Goal: Task Accomplishment & Management: Manage account settings

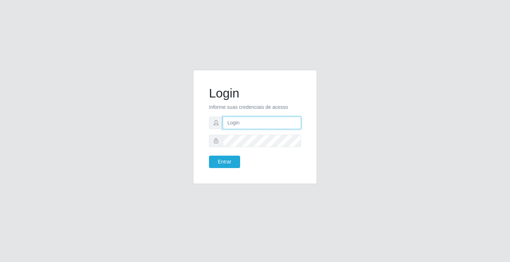
click at [234, 125] on input "text" at bounding box center [262, 123] width 78 height 12
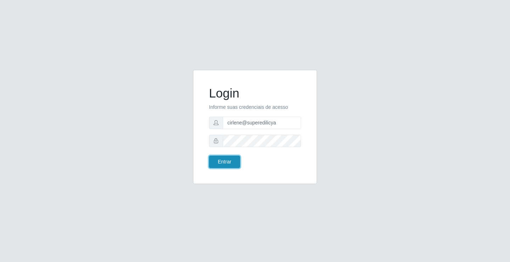
click at [227, 162] on button "Entrar" at bounding box center [224, 162] width 31 height 12
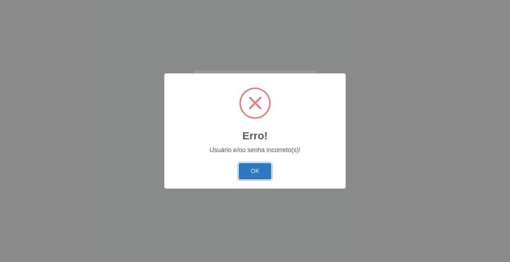
click at [264, 175] on button "OK" at bounding box center [255, 171] width 33 height 17
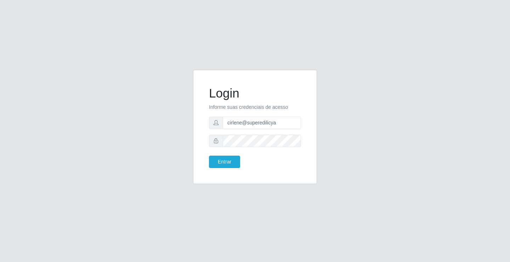
click at [230, 108] on p "Informe suas credenciais de acesso" at bounding box center [255, 106] width 92 height 7
click at [240, 102] on form "Login Informe suas credenciais de acesso cirlene@superedilicya Entrar" at bounding box center [255, 127] width 92 height 82
click at [220, 106] on p "Informe suas credenciais de acesso" at bounding box center [255, 106] width 92 height 7
click at [219, 95] on h1 "Login" at bounding box center [255, 93] width 92 height 15
drag, startPoint x: 212, startPoint y: 108, endPoint x: 214, endPoint y: 119, distance: 10.7
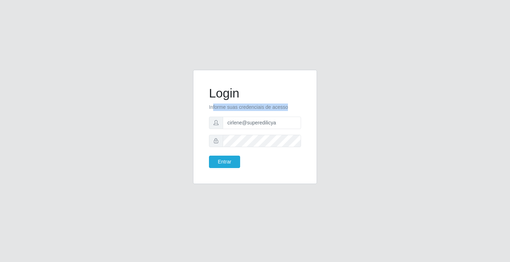
click at [214, 119] on form "Login Informe suas credenciais de acesso cirlene@superedilicya Entrar" at bounding box center [255, 127] width 92 height 82
click at [214, 120] on icon at bounding box center [216, 122] width 5 height 5
click at [214, 122] on icon at bounding box center [216, 122] width 5 height 5
click at [215, 122] on icon at bounding box center [216, 122] width 5 height 5
click at [225, 113] on form "Login Informe suas credenciais de acesso cirlene@superedilicya Entrar" at bounding box center [255, 127] width 92 height 82
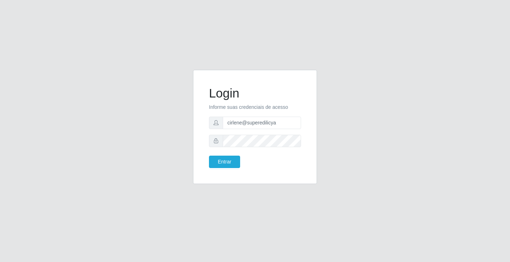
click at [225, 109] on p "Informe suas credenciais de acesso" at bounding box center [255, 106] width 92 height 7
drag, startPoint x: 228, startPoint y: 109, endPoint x: 219, endPoint y: 110, distance: 8.6
click at [224, 109] on p "Informe suas credenciais de acesso" at bounding box center [255, 106] width 92 height 7
click at [218, 109] on p "Informe suas credenciais de acesso" at bounding box center [255, 106] width 92 height 7
click at [213, 108] on p "Informe suas credenciais de acesso" at bounding box center [255, 106] width 92 height 7
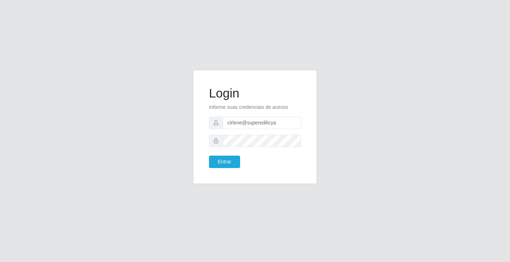
click at [209, 107] on p "Informe suas credenciais de acesso" at bounding box center [255, 106] width 92 height 7
click at [205, 107] on div "Login Informe suas credenciais de acesso cirlene@superedilicya Entrar" at bounding box center [255, 127] width 106 height 96
click at [206, 100] on div "Login Informe suas credenciais de acesso cirlene@superedilicya Entrar" at bounding box center [255, 127] width 106 height 96
click at [214, 51] on div "Login Informe suas credenciais de acesso cirlene@superedilicya Entrar" at bounding box center [255, 131] width 510 height 262
drag, startPoint x: 302, startPoint y: 2, endPoint x: 378, endPoint y: -9, distance: 77.2
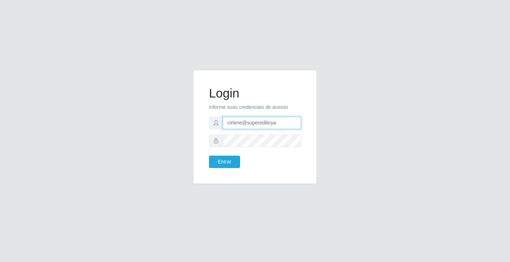
click at [277, 123] on input "cirlene@superedilicya" at bounding box center [262, 123] width 78 height 12
type input "c"
click at [277, 123] on input "text" at bounding box center [262, 123] width 78 height 12
type input "janailson@edilicya"
click at [226, 161] on button "Entrar" at bounding box center [224, 162] width 31 height 12
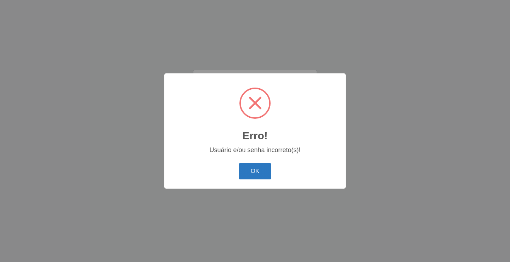
click at [253, 171] on button "OK" at bounding box center [255, 171] width 33 height 17
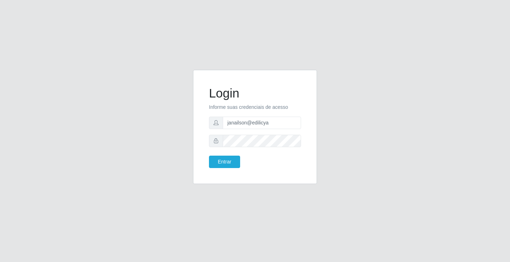
click at [216, 138] on icon at bounding box center [216, 140] width 5 height 5
click at [216, 137] on span at bounding box center [216, 141] width 14 height 12
click at [233, 160] on button "Entrar" at bounding box center [224, 162] width 31 height 12
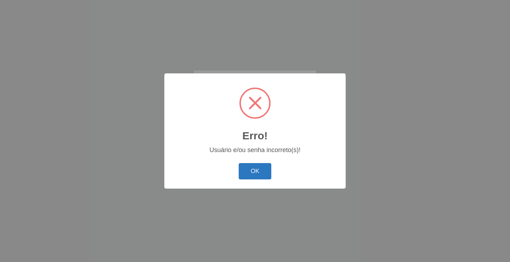
click at [252, 165] on button "OK" at bounding box center [255, 171] width 33 height 17
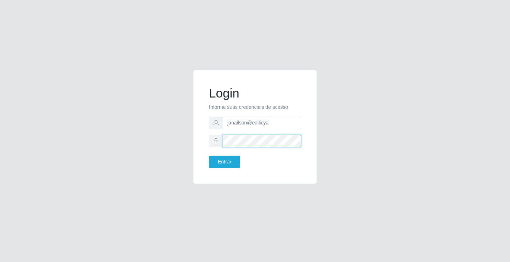
click at [209, 156] on button "Entrar" at bounding box center [224, 162] width 31 height 12
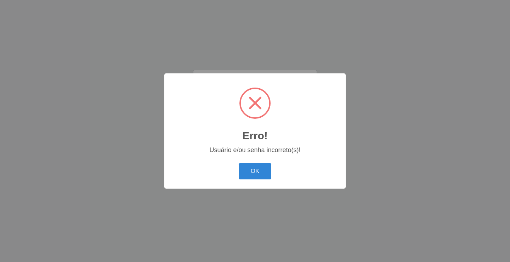
click at [239, 163] on button "OK" at bounding box center [255, 171] width 33 height 17
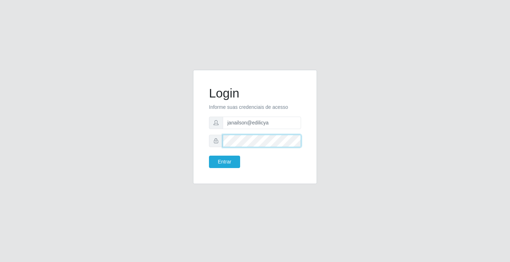
click at [101, 117] on div "Login Informe suas credenciais de acesso janailson@edilicya Entrar" at bounding box center [255, 131] width 404 height 123
click at [219, 164] on button "Entrar" at bounding box center [224, 162] width 31 height 12
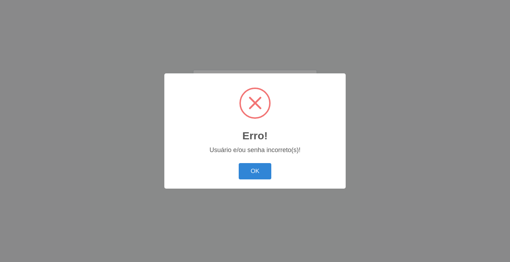
click at [261, 175] on button "OK" at bounding box center [255, 171] width 33 height 17
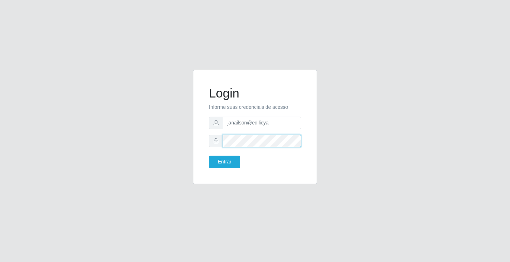
click at [209, 156] on button "Entrar" at bounding box center [224, 162] width 31 height 12
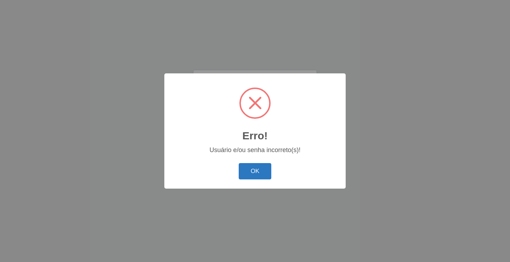
click at [264, 170] on button "OK" at bounding box center [255, 171] width 33 height 17
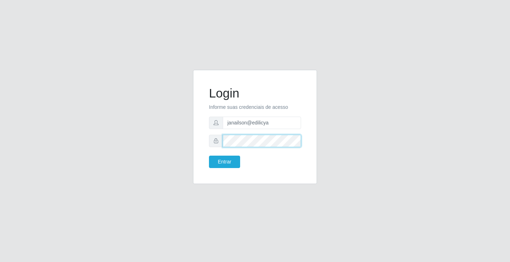
click at [209, 156] on button "Entrar" at bounding box center [224, 162] width 31 height 12
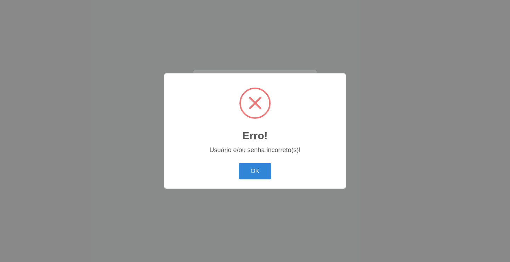
click at [261, 170] on button "OK" at bounding box center [255, 171] width 33 height 17
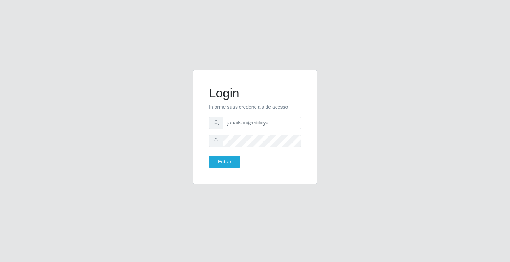
click at [217, 141] on icon at bounding box center [216, 140] width 5 height 5
click at [209, 156] on button "Entrar" at bounding box center [224, 162] width 31 height 12
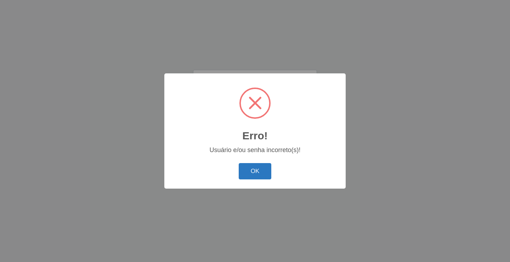
click at [255, 168] on button "OK" at bounding box center [255, 171] width 33 height 17
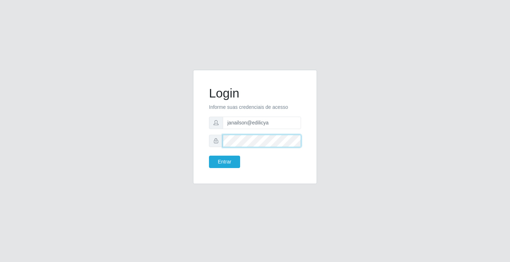
click at [208, 136] on div "Login Informe suas credenciais de acesso janailson@edilicya Entrar" at bounding box center [255, 127] width 106 height 96
click at [209, 156] on button "Entrar" at bounding box center [224, 162] width 31 height 12
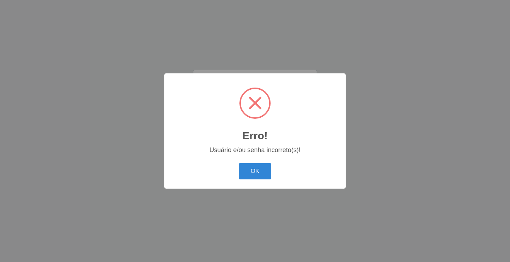
drag, startPoint x: 263, startPoint y: 172, endPoint x: 256, endPoint y: 169, distance: 7.6
click at [263, 172] on button "OK" at bounding box center [255, 171] width 33 height 17
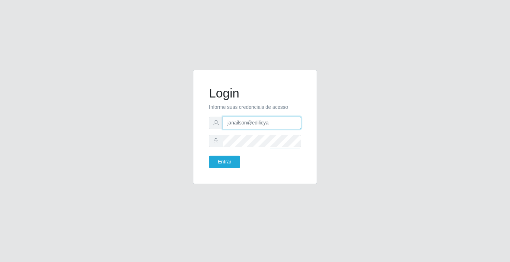
drag, startPoint x: 278, startPoint y: 125, endPoint x: 188, endPoint y: 121, distance: 90.1
click at [188, 121] on div "Login Informe suas credenciais de acesso janailson@edilicya Entrar" at bounding box center [255, 131] width 135 height 123
type input "marques@edilicya"
click at [223, 160] on button "Entrar" at bounding box center [224, 162] width 31 height 12
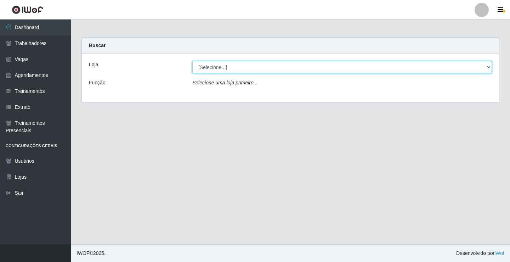
click at [209, 67] on select "[Selecione...] Edilicya Supermercado" at bounding box center [342, 67] width 300 height 12
select select "460"
click at [192, 61] on select "[Selecione...] Edilicya Supermercado" at bounding box center [342, 67] width 300 height 12
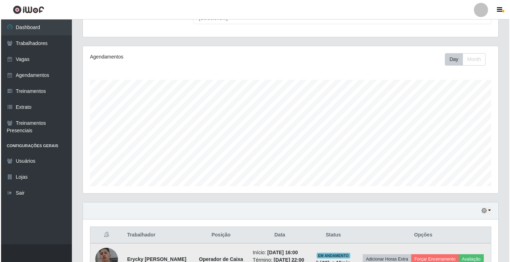
scroll to position [156, 0]
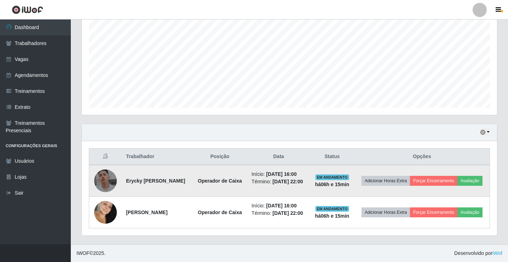
click at [111, 169] on img at bounding box center [105, 180] width 23 height 40
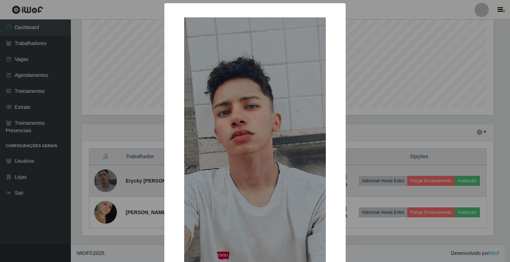
scroll to position [147, 412]
click at [111, 169] on div "× OK Cancel" at bounding box center [255, 131] width 510 height 262
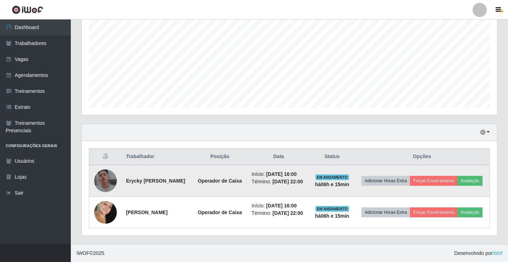
scroll to position [147, 416]
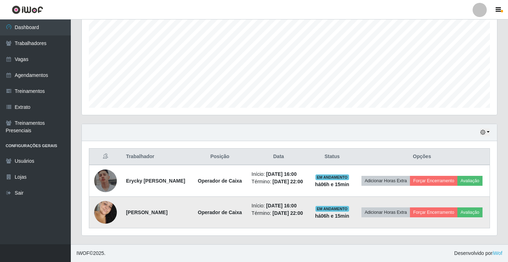
click at [152, 215] on strong "Amanda Almeida da silva" at bounding box center [146, 212] width 41 height 6
click at [102, 220] on img at bounding box center [105, 212] width 23 height 35
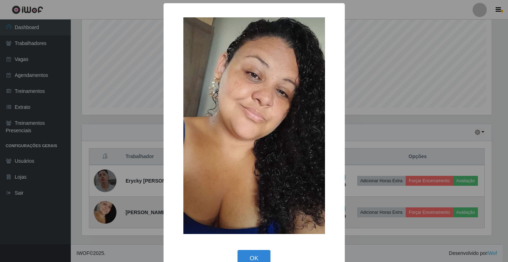
scroll to position [147, 412]
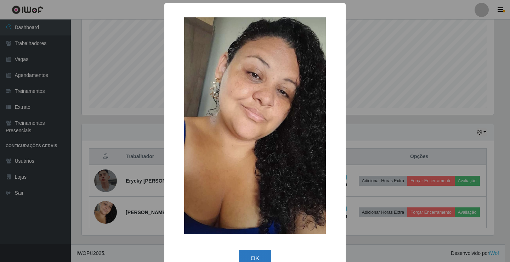
click at [241, 255] on button "OK" at bounding box center [255, 258] width 33 height 17
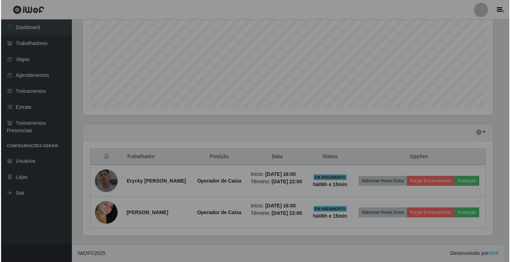
scroll to position [147, 416]
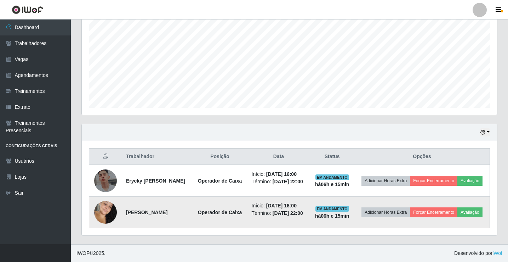
click at [265, 217] on li "Término: 28/08/2025, 22:00" at bounding box center [279, 212] width 54 height 7
click at [452, 215] on button "Forçar Encerramento" at bounding box center [433, 212] width 47 height 10
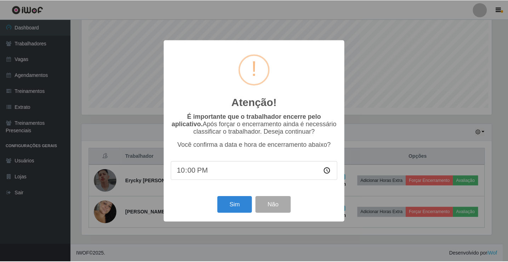
scroll to position [147, 412]
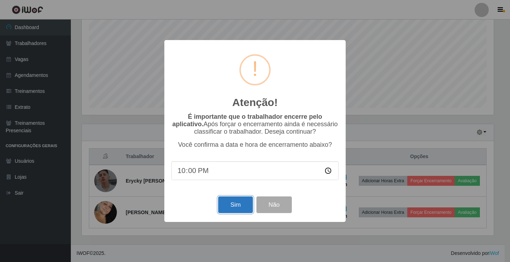
click at [245, 206] on button "Sim" at bounding box center [235, 204] width 34 height 17
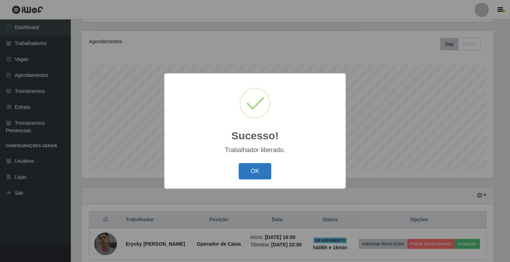
click at [250, 167] on button "OK" at bounding box center [255, 171] width 33 height 17
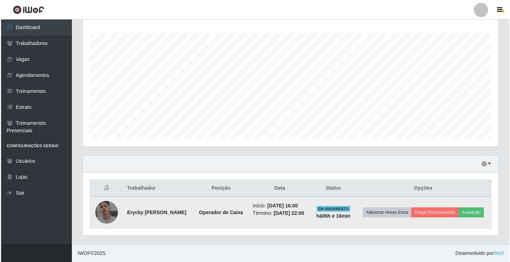
scroll to position [119, 0]
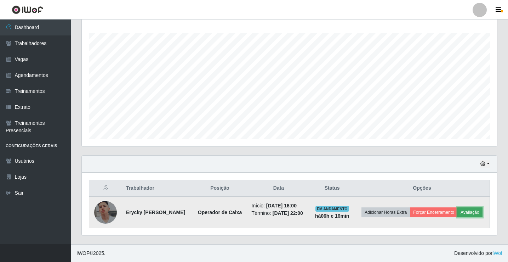
click at [458, 215] on button "Avaliação" at bounding box center [470, 212] width 25 height 10
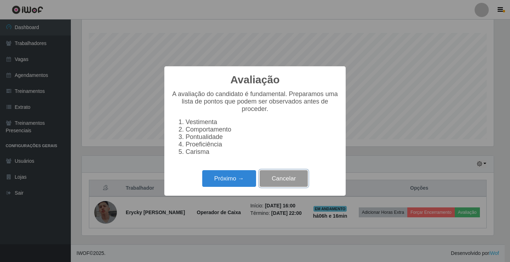
click at [283, 187] on button "Cancelar" at bounding box center [284, 178] width 48 height 17
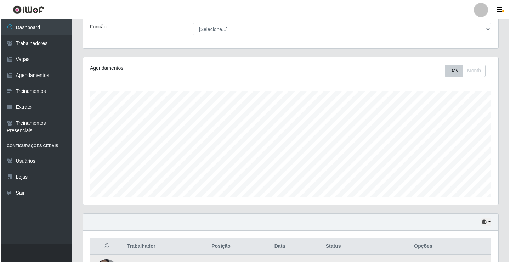
scroll to position [119, 0]
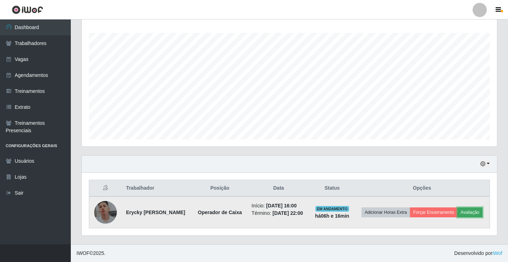
click at [458, 216] on button "Avaliação" at bounding box center [470, 212] width 25 height 10
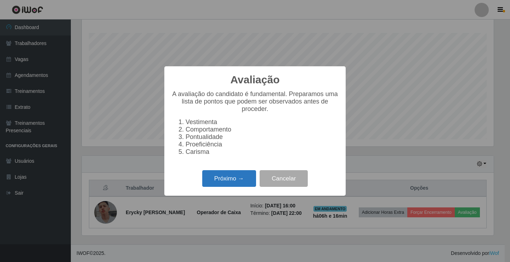
click at [238, 182] on button "Próximo →" at bounding box center [229, 178] width 54 height 17
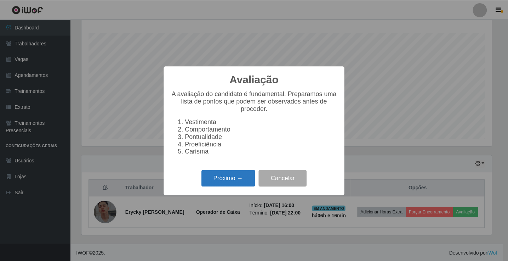
scroll to position [114, 0]
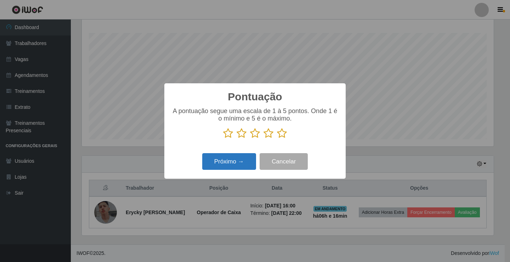
click at [230, 161] on button "Próximo →" at bounding box center [229, 161] width 54 height 17
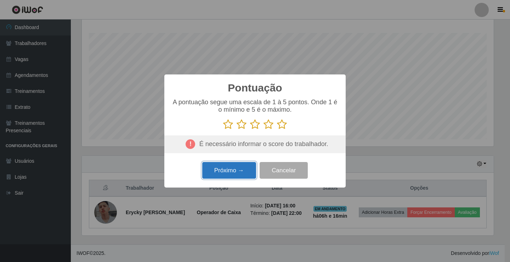
click at [234, 172] on button "Próximo →" at bounding box center [229, 170] width 54 height 17
click at [225, 126] on icon at bounding box center [228, 124] width 10 height 11
click at [223, 130] on input "radio" at bounding box center [223, 130] width 0 height 0
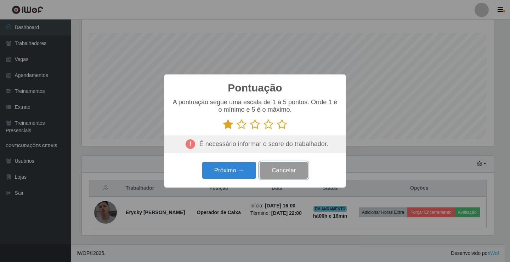
click at [291, 175] on button "Cancelar" at bounding box center [284, 170] width 48 height 17
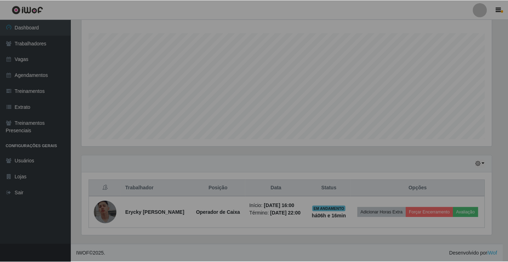
scroll to position [147, 416]
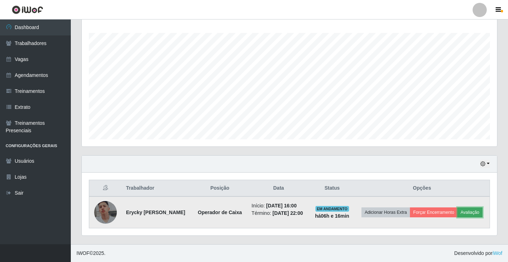
click at [458, 217] on button "Avaliação" at bounding box center [470, 212] width 25 height 10
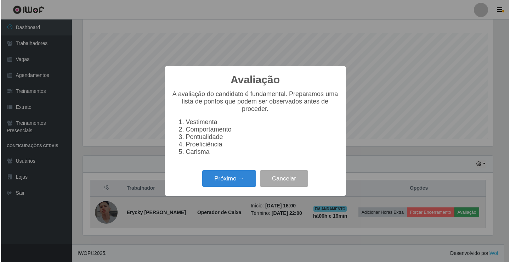
scroll to position [147, 412]
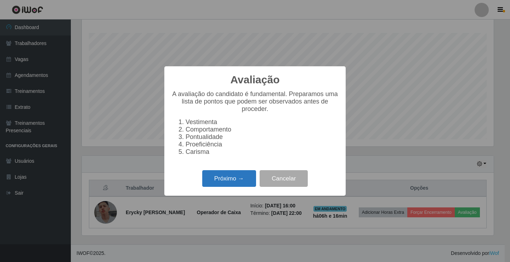
click at [238, 182] on button "Próximo →" at bounding box center [229, 178] width 54 height 17
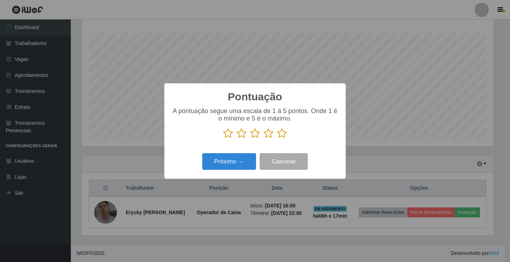
click at [226, 135] on icon at bounding box center [228, 133] width 10 height 11
click at [223, 139] on input "radio" at bounding box center [223, 139] width 0 height 0
click at [237, 162] on button "Próximo →" at bounding box center [229, 161] width 54 height 17
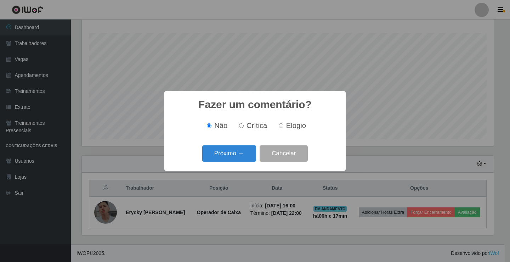
click at [242, 126] on input "Crítica" at bounding box center [241, 125] width 5 height 5
radio input "true"
click at [238, 152] on button "Próximo →" at bounding box center [229, 153] width 54 height 17
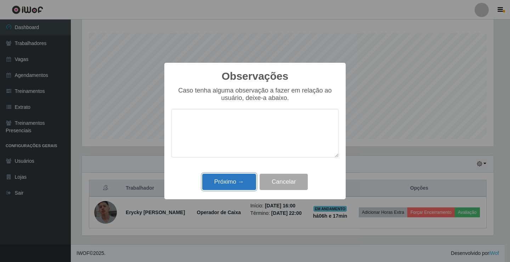
click at [244, 181] on button "Próximo →" at bounding box center [229, 182] width 54 height 17
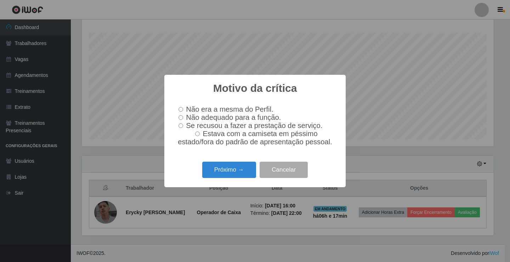
click at [183, 117] on input "Não adequado para a função." at bounding box center [181, 117] width 5 height 5
radio input "true"
click at [243, 175] on button "Próximo →" at bounding box center [229, 170] width 54 height 17
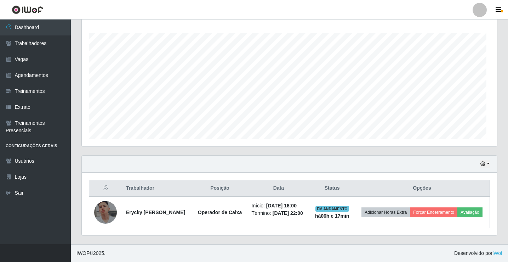
scroll to position [147, 416]
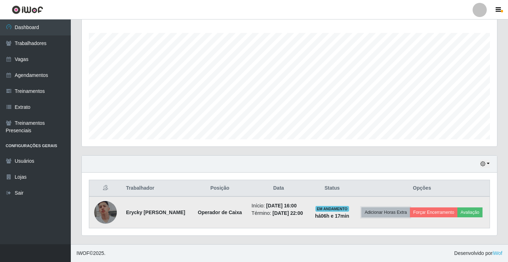
click at [410, 211] on button "Adicionar Horas Extra" at bounding box center [386, 212] width 49 height 10
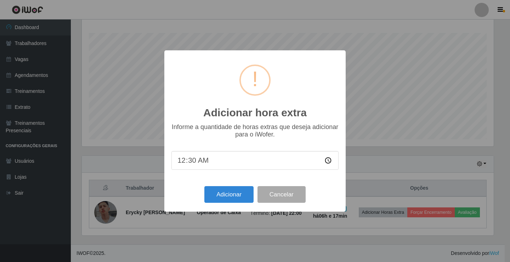
click at [406, 211] on div "Adicionar hora extra × Informe a quantidade de horas extras que deseja adiciona…" at bounding box center [255, 131] width 510 height 262
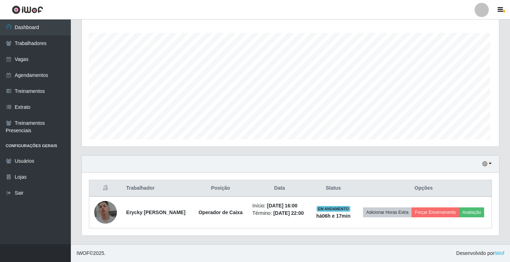
scroll to position [147, 416]
click at [406, 211] on button "Adicionar Horas Extra" at bounding box center [386, 212] width 49 height 10
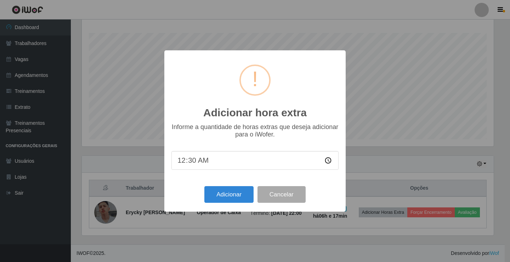
click at [406, 211] on div "Adicionar hora extra × Informe a quantidade de horas extras que deseja adiciona…" at bounding box center [255, 131] width 510 height 262
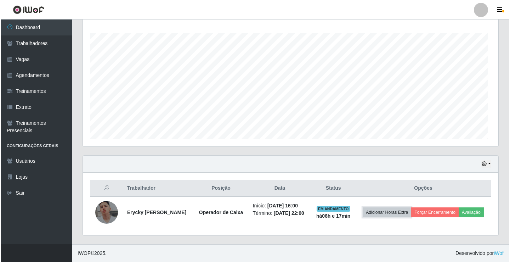
scroll to position [147, 416]
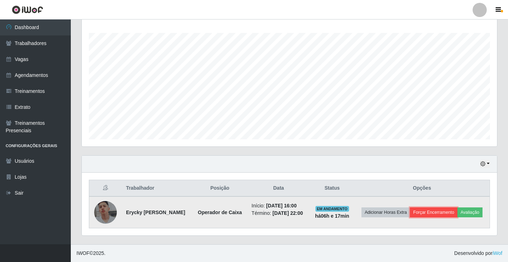
click at [441, 208] on button "Forçar Encerramento" at bounding box center [433, 212] width 47 height 10
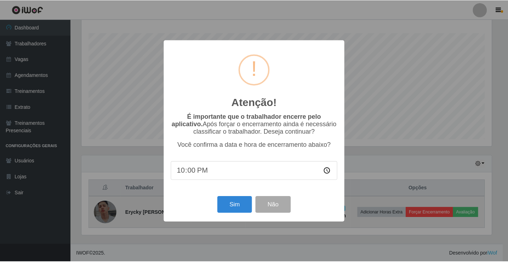
scroll to position [147, 412]
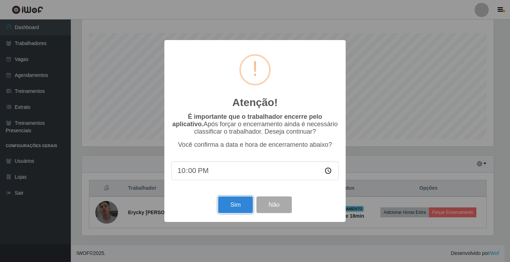
drag, startPoint x: 232, startPoint y: 207, endPoint x: 250, endPoint y: 226, distance: 26.6
click at [233, 207] on button "Sim" at bounding box center [235, 204] width 34 height 17
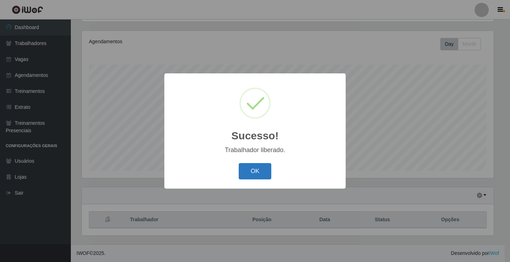
click at [252, 165] on button "OK" at bounding box center [255, 171] width 33 height 17
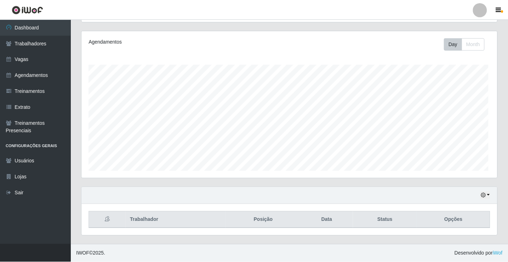
scroll to position [147, 416]
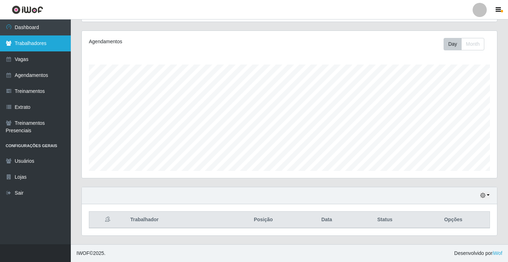
click at [48, 44] on link "Trabalhadores" at bounding box center [35, 43] width 71 height 16
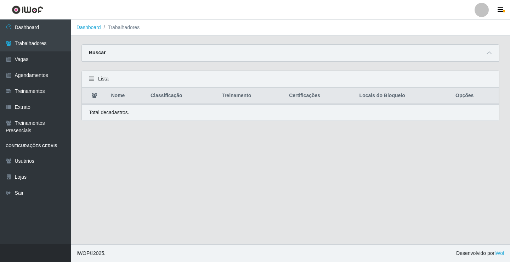
click at [112, 97] on th "Nome" at bounding box center [126, 95] width 39 height 17
click at [103, 81] on div "Lista" at bounding box center [290, 79] width 417 height 16
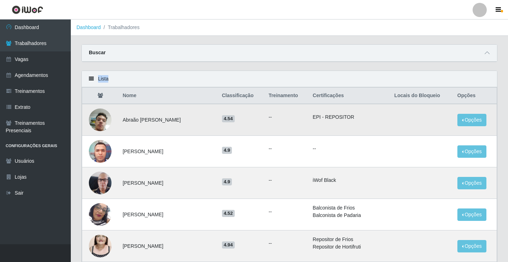
click at [107, 120] on img at bounding box center [100, 120] width 23 height 40
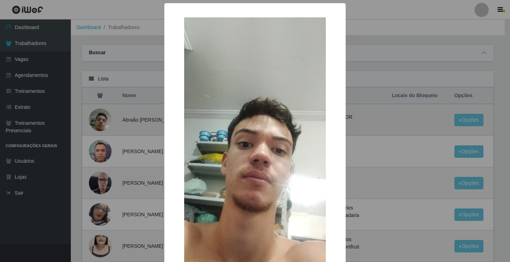
click at [107, 120] on div "× OK Cancel" at bounding box center [255, 131] width 510 height 262
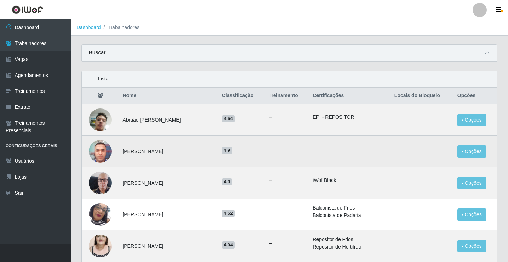
click at [104, 148] on img at bounding box center [100, 151] width 23 height 30
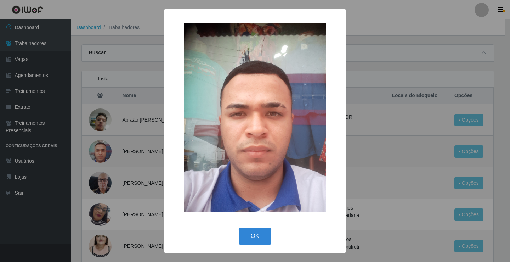
click at [104, 148] on div "× OK Cancel" at bounding box center [255, 131] width 510 height 262
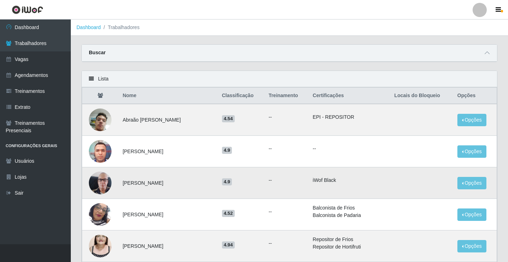
click at [107, 179] on img at bounding box center [100, 183] width 23 height 40
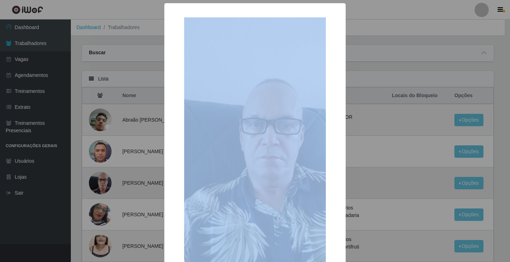
click at [107, 179] on div "× OK Cancel" at bounding box center [255, 131] width 510 height 262
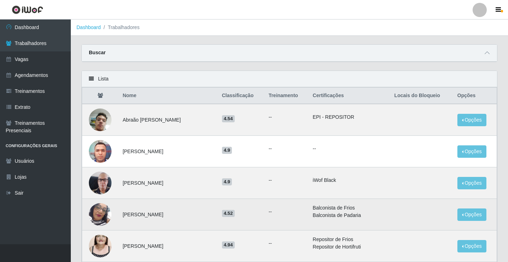
click at [113, 208] on td at bounding box center [100, 215] width 36 height 32
click at [110, 211] on img at bounding box center [100, 214] width 23 height 40
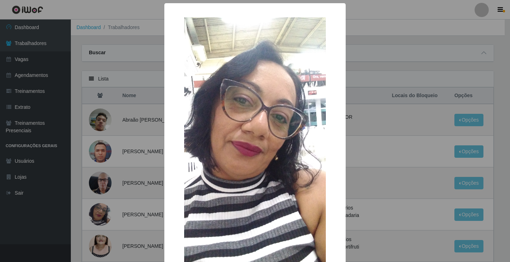
click at [109, 212] on div "× OK Cancel" at bounding box center [255, 131] width 510 height 262
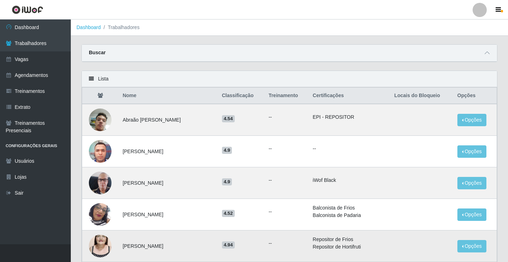
click at [117, 245] on td at bounding box center [100, 246] width 36 height 32
click at [114, 245] on td at bounding box center [100, 246] width 36 height 32
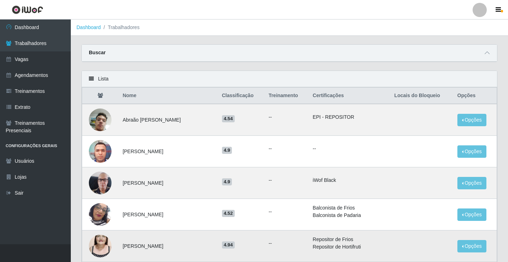
click at [107, 243] on img at bounding box center [100, 246] width 23 height 40
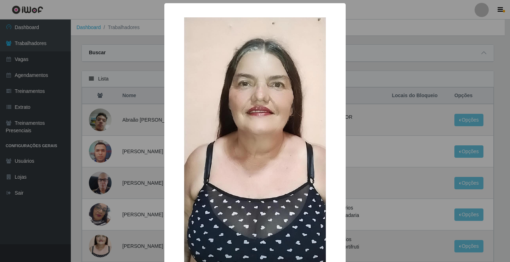
click at [107, 243] on div "× OK Cancel" at bounding box center [255, 131] width 510 height 262
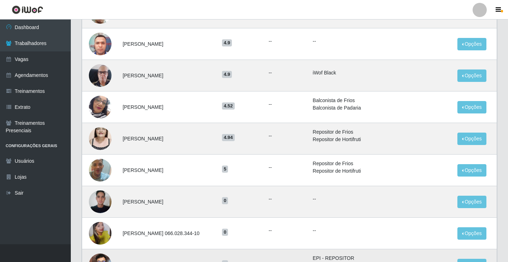
scroll to position [142, 0]
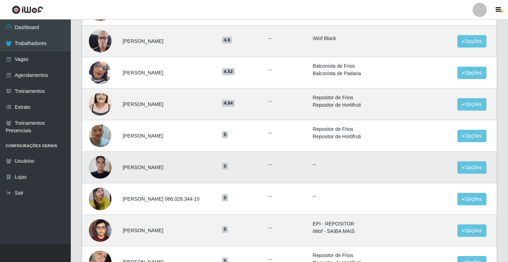
click at [101, 162] on img at bounding box center [100, 167] width 23 height 30
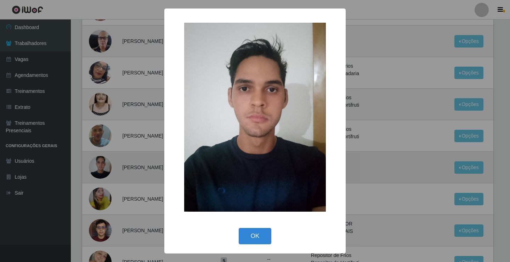
click at [101, 162] on div "× OK Cancel" at bounding box center [255, 131] width 510 height 262
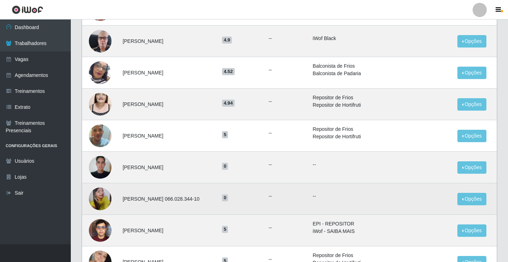
click at [101, 199] on img at bounding box center [100, 198] width 23 height 30
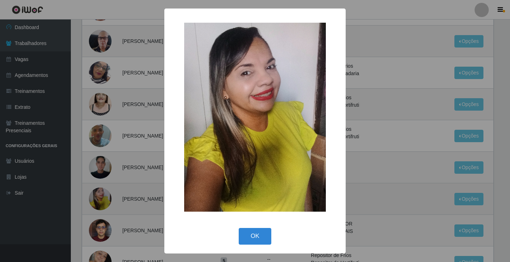
click at [101, 199] on div "× OK Cancel" at bounding box center [255, 131] width 510 height 262
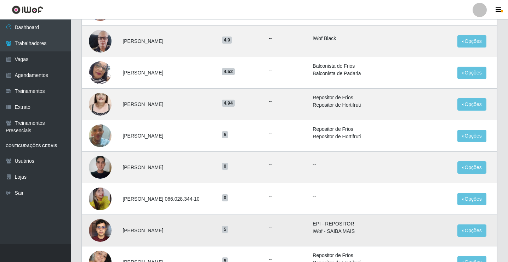
click at [98, 228] on img at bounding box center [100, 230] width 23 height 30
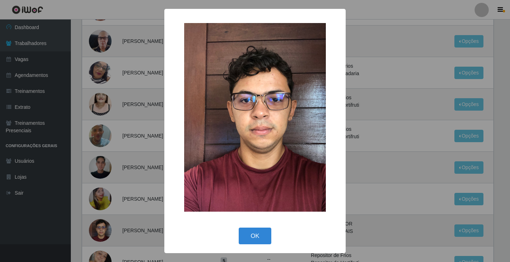
click at [98, 228] on div "× OK Cancel" at bounding box center [255, 131] width 510 height 262
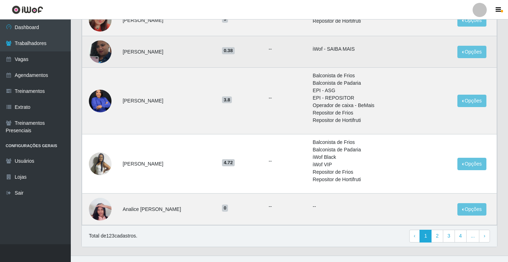
scroll to position [426, 0]
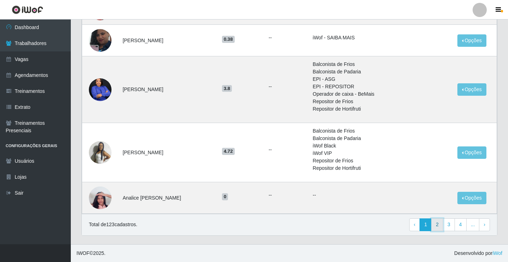
click at [435, 224] on link "2" at bounding box center [437, 224] width 12 height 13
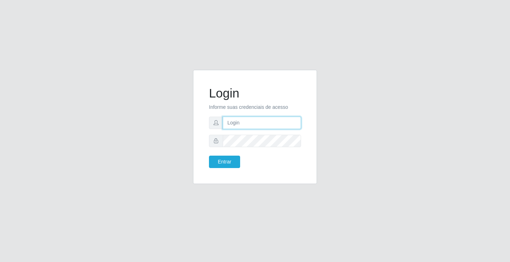
click at [243, 123] on input "text" at bounding box center [262, 123] width 78 height 12
type input "janailson@edilicya"
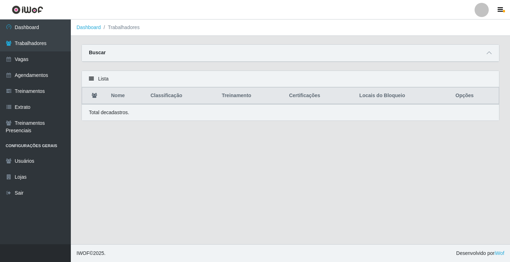
click at [114, 98] on th "Nome" at bounding box center [126, 95] width 39 height 17
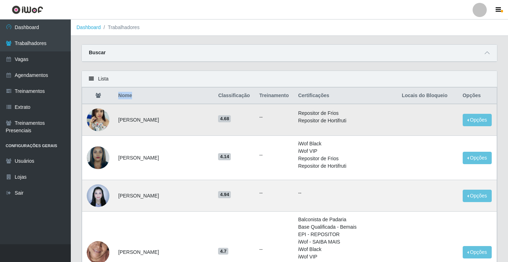
click at [98, 120] on img at bounding box center [98, 119] width 23 height 30
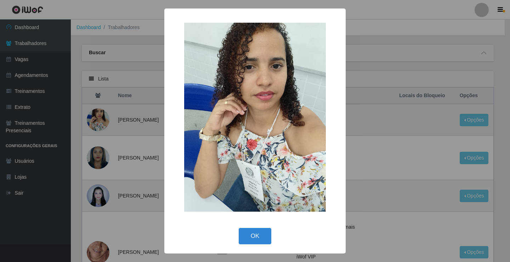
click at [98, 120] on div "× OK Cancel" at bounding box center [255, 131] width 510 height 262
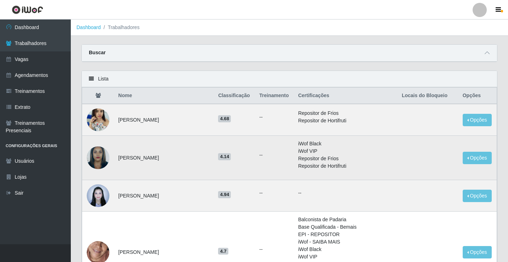
click at [99, 160] on img at bounding box center [98, 158] width 23 height 30
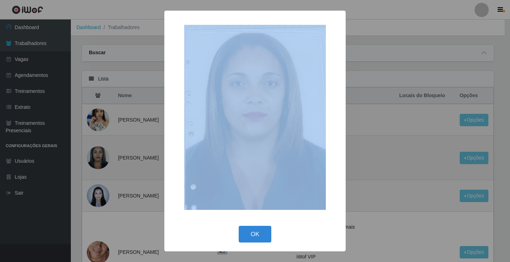
click at [99, 160] on div "× OK Cancel" at bounding box center [255, 131] width 510 height 262
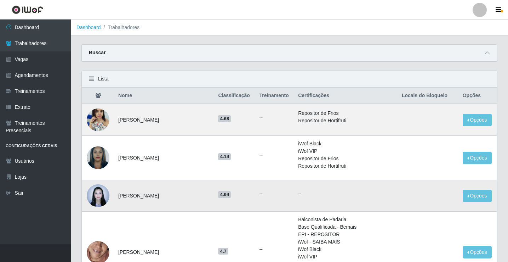
click at [101, 191] on img at bounding box center [98, 195] width 23 height 30
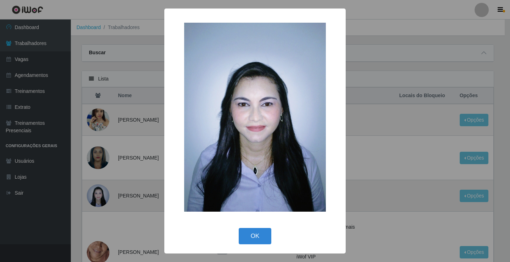
click at [101, 191] on div "× OK Cancel" at bounding box center [255, 131] width 510 height 262
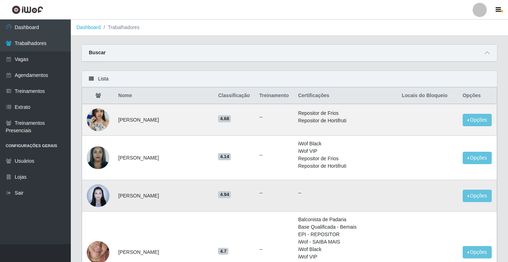
click at [101, 191] on img at bounding box center [98, 195] width 23 height 30
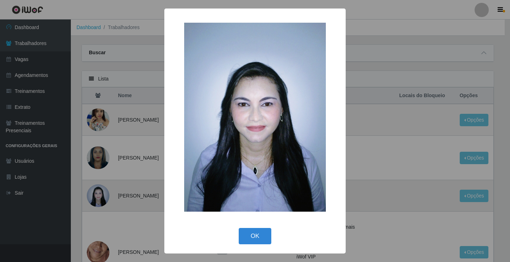
click at [101, 191] on div "× OK Cancel" at bounding box center [255, 131] width 510 height 262
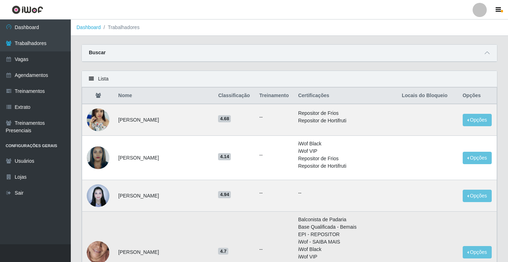
click at [104, 249] on img at bounding box center [98, 251] width 23 height 49
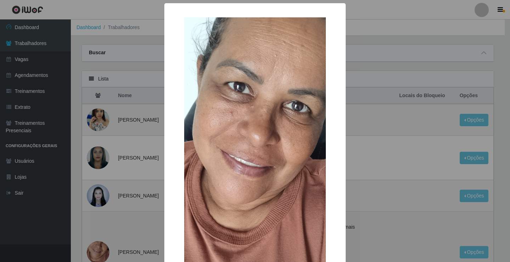
click at [104, 249] on div "× OK Cancel" at bounding box center [255, 131] width 510 height 262
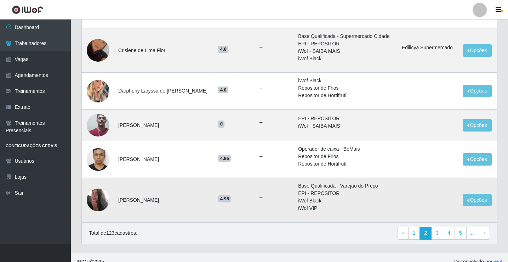
scroll to position [549, 0]
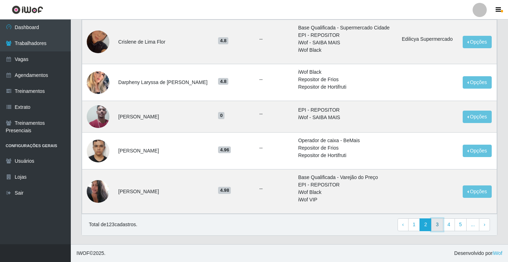
click at [440, 223] on link "3" at bounding box center [437, 224] width 12 height 13
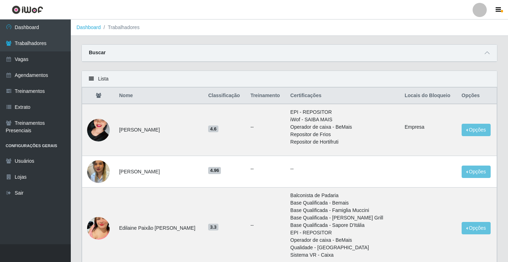
click at [121, 96] on th "Nome" at bounding box center [159, 95] width 89 height 17
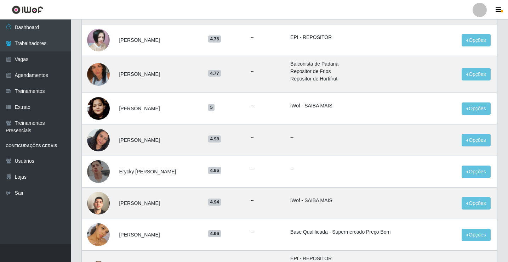
scroll to position [390, 0]
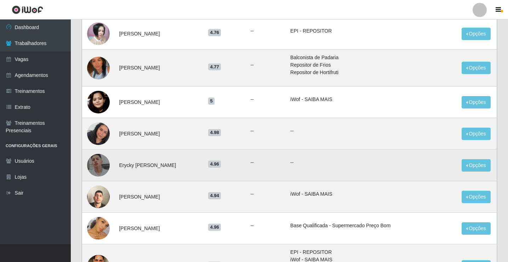
click at [98, 161] on img at bounding box center [98, 165] width 23 height 40
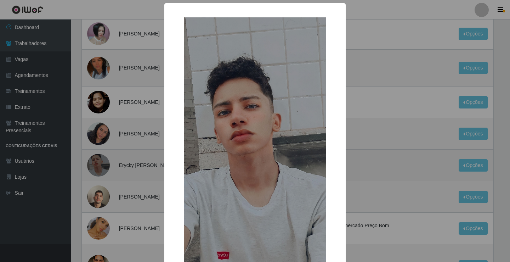
click at [98, 161] on div "× OK Cancel" at bounding box center [255, 131] width 510 height 262
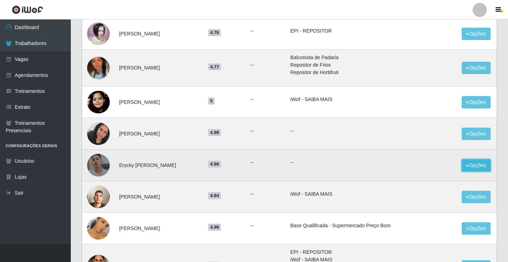
click at [477, 168] on button "Opções" at bounding box center [476, 165] width 29 height 12
click at [430, 180] on button "Bloquear - Loja" at bounding box center [432, 181] width 57 height 15
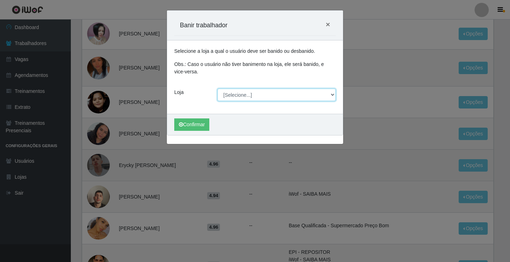
click at [331, 94] on select "[Selecione...] Edilicya Supermercado" at bounding box center [276, 95] width 119 height 12
select select "460"
click at [217, 89] on select "[Selecione...] Edilicya Supermercado" at bounding box center [276, 95] width 119 height 12
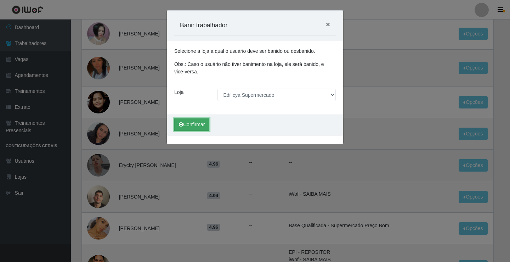
click at [199, 123] on button "Confirmar" at bounding box center [191, 124] width 35 height 12
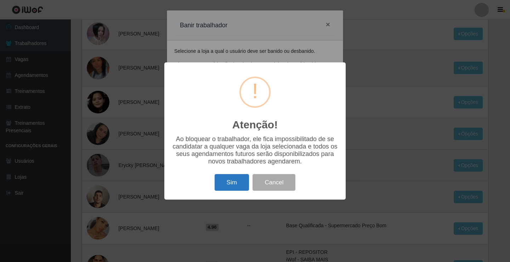
click at [231, 183] on button "Sim" at bounding box center [232, 182] width 34 height 17
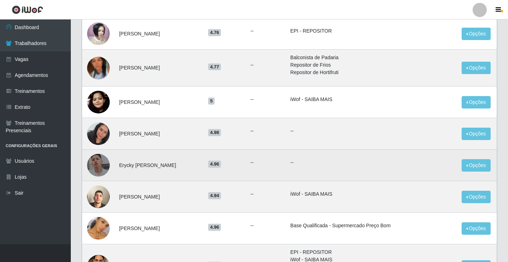
scroll to position [0, 0]
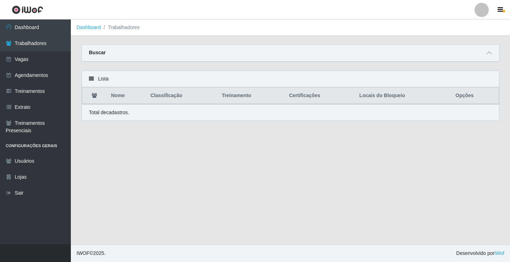
click at [122, 95] on th "Nome" at bounding box center [126, 95] width 39 height 17
click at [118, 98] on th "Nome" at bounding box center [126, 95] width 39 height 17
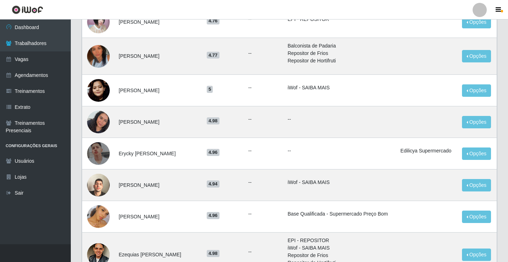
scroll to position [425, 0]
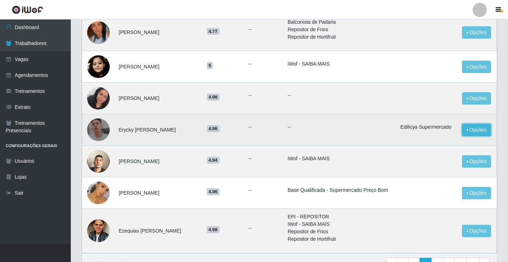
click at [469, 129] on button "Opções" at bounding box center [476, 130] width 29 height 12
click at [428, 145] on button "Desbloquear - Loja" at bounding box center [432, 146] width 57 height 15
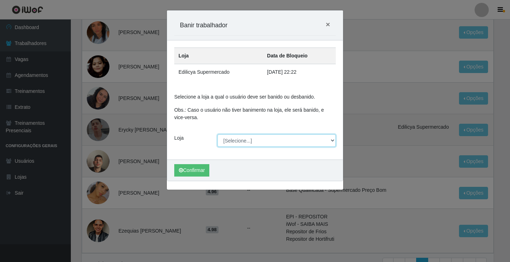
click at [333, 140] on select "[Selecione...] Edilicya Supermercado" at bounding box center [276, 140] width 119 height 12
select select "460"
click at [217, 134] on select "[Selecione...] Edilicya Supermercado" at bounding box center [276, 140] width 119 height 12
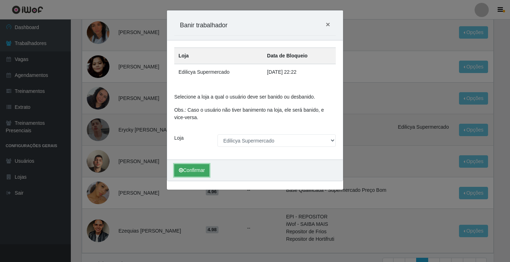
click at [192, 171] on button "Confirmar" at bounding box center [191, 170] width 35 height 12
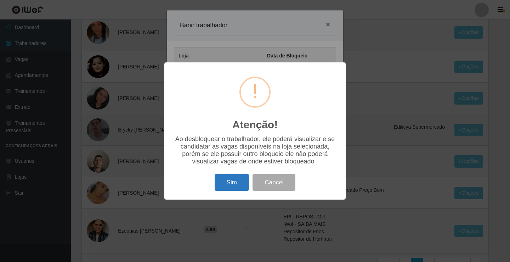
click at [238, 189] on button "Sim" at bounding box center [232, 182] width 34 height 17
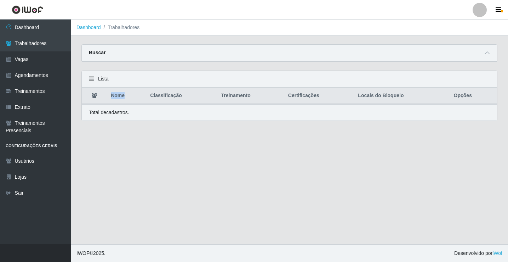
scroll to position [0, 0]
click at [118, 99] on th "Nome" at bounding box center [126, 95] width 39 height 17
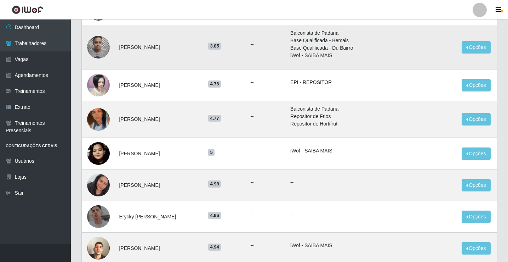
scroll to position [354, 0]
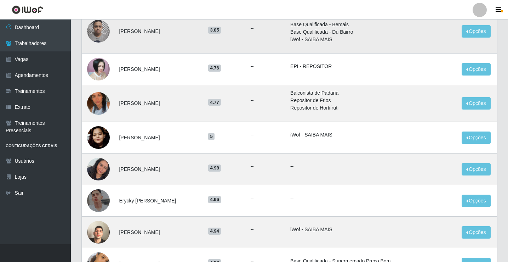
click at [168, 200] on td "Erycky [PERSON_NAME]" at bounding box center [159, 201] width 89 height 32
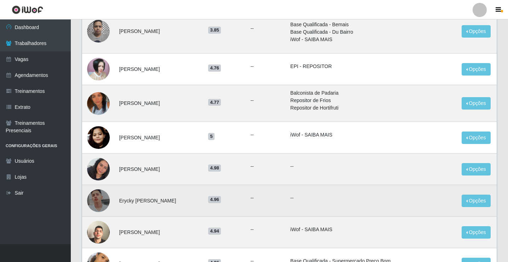
click at [106, 199] on img at bounding box center [98, 200] width 23 height 40
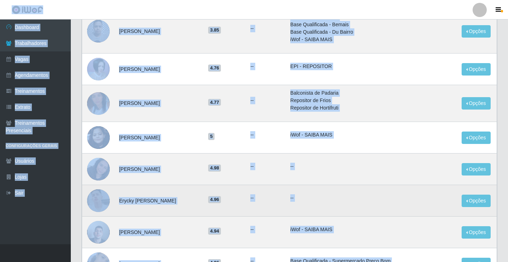
click at [107, 199] on img at bounding box center [98, 200] width 23 height 40
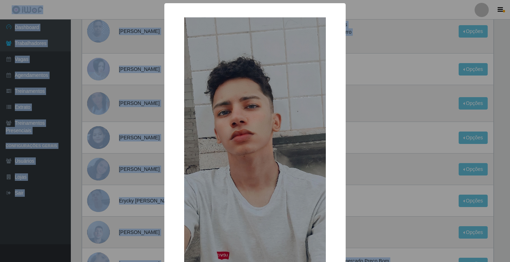
click at [235, 138] on img at bounding box center [255, 143] width 142 height 252
click at [102, 195] on div "× OK Cancel" at bounding box center [255, 131] width 510 height 262
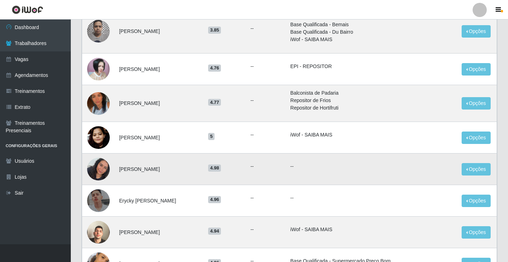
click at [104, 171] on img at bounding box center [98, 168] width 23 height 23
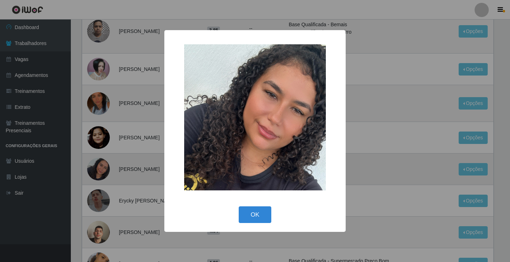
click at [104, 171] on div "× OK Cancel" at bounding box center [255, 131] width 510 height 262
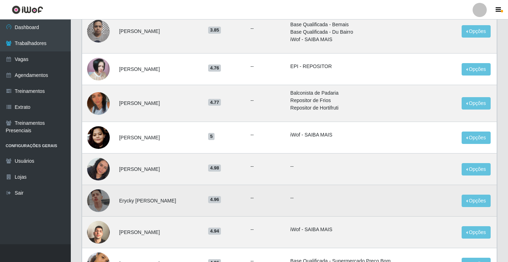
click at [101, 193] on img at bounding box center [98, 200] width 23 height 40
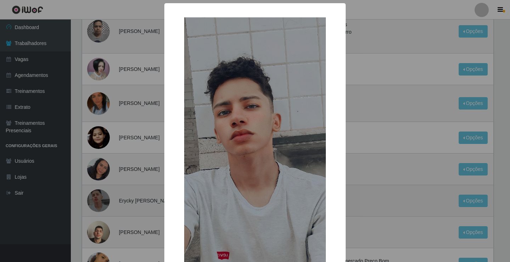
click at [101, 193] on div "× OK Cancel" at bounding box center [255, 131] width 510 height 262
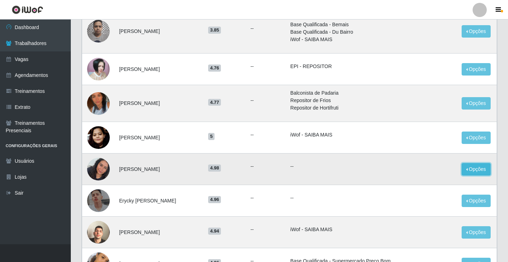
click at [480, 171] on button "Opções" at bounding box center [476, 169] width 29 height 12
click at [106, 170] on img at bounding box center [98, 168] width 23 height 23
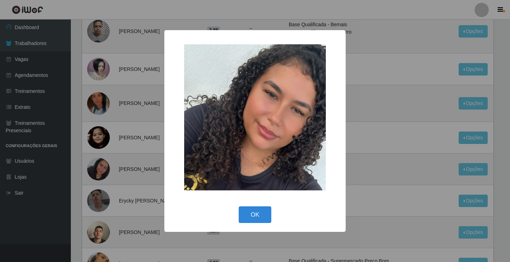
click at [103, 165] on div "× OK Cancel" at bounding box center [255, 131] width 510 height 262
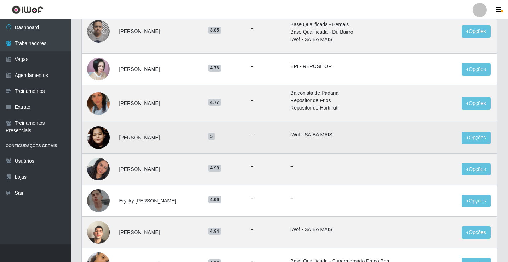
click at [100, 137] on img at bounding box center [98, 137] width 23 height 40
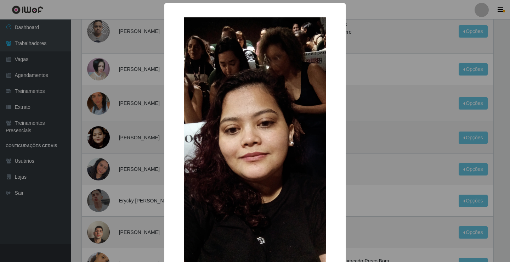
click at [100, 137] on div "× OK Cancel" at bounding box center [255, 131] width 510 height 262
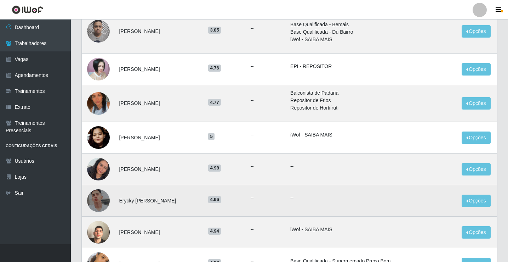
click at [100, 198] on img at bounding box center [98, 200] width 23 height 40
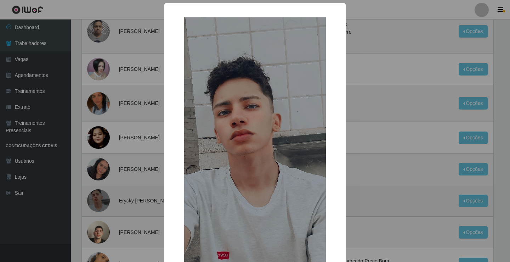
click at [100, 198] on div "× OK Cancel" at bounding box center [255, 131] width 510 height 262
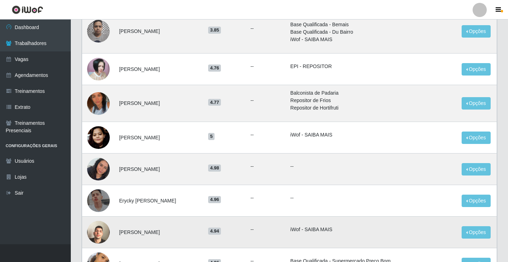
click at [102, 232] on img at bounding box center [98, 232] width 23 height 40
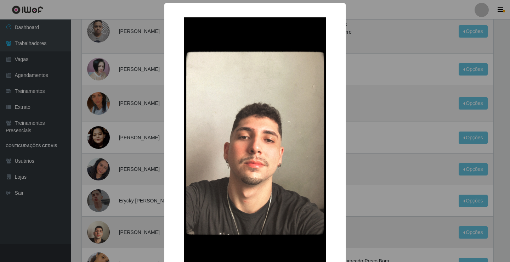
click at [102, 232] on div "× OK Cancel" at bounding box center [255, 131] width 510 height 262
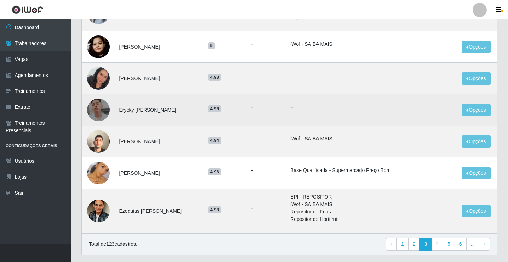
scroll to position [461, 0]
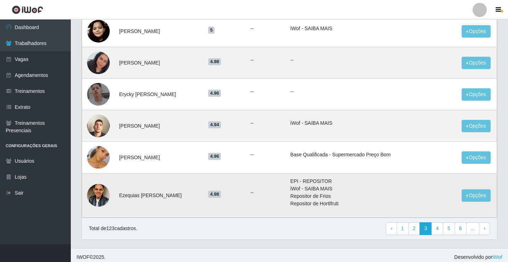
click at [99, 192] on img at bounding box center [98, 195] width 23 height 27
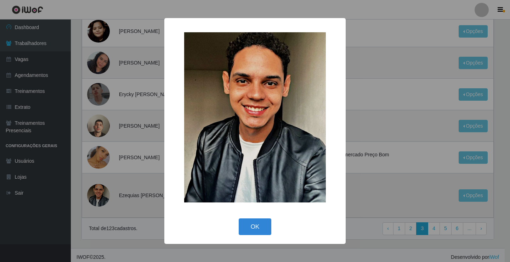
click at [99, 192] on div "× OK Cancel" at bounding box center [255, 131] width 510 height 262
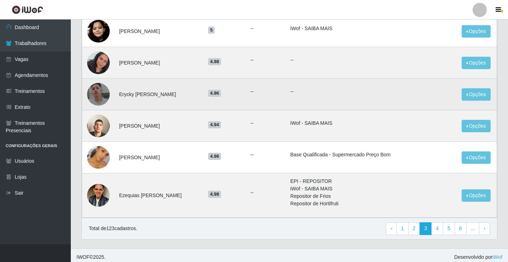
click at [135, 92] on td "Erycky [PERSON_NAME]" at bounding box center [159, 95] width 89 height 32
click at [133, 97] on td "Erycky [PERSON_NAME]" at bounding box center [159, 95] width 89 height 32
click at [107, 90] on img at bounding box center [98, 94] width 23 height 40
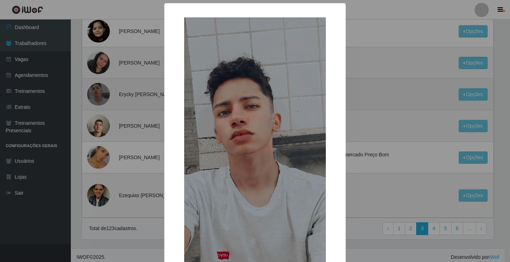
click at [107, 90] on div "× OK Cancel" at bounding box center [255, 131] width 510 height 262
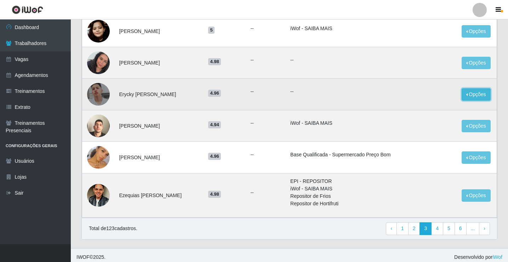
click at [471, 95] on button "Opções" at bounding box center [476, 94] width 29 height 12
click at [430, 97] on button "Bloquear - Empresa" at bounding box center [432, 96] width 57 height 15
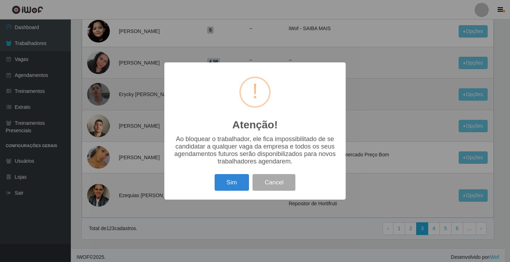
click at [465, 126] on div "Atenção! × Ao bloquear o trabalhador, ele fica impossibilitado de se candidatar…" at bounding box center [255, 131] width 510 height 262
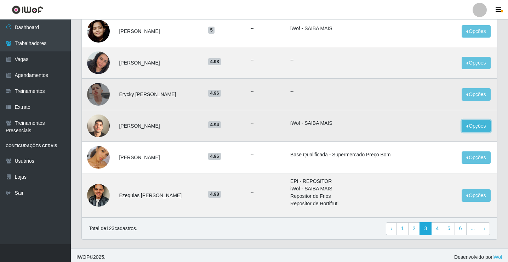
click at [465, 126] on button "Opções" at bounding box center [476, 126] width 29 height 12
click at [474, 94] on button "Opções" at bounding box center [476, 94] width 29 height 12
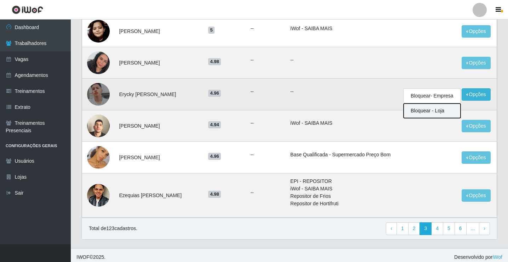
click at [431, 113] on button "Bloquear - Loja" at bounding box center [432, 110] width 57 height 15
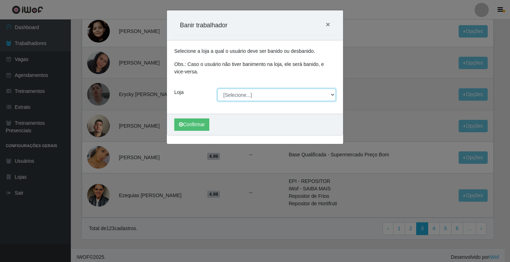
click at [333, 94] on select "[Selecione...] Edilicya Supermercado" at bounding box center [276, 95] width 119 height 12
select select "460"
click at [217, 89] on select "[Selecione...] Edilicya Supermercado" at bounding box center [276, 95] width 119 height 12
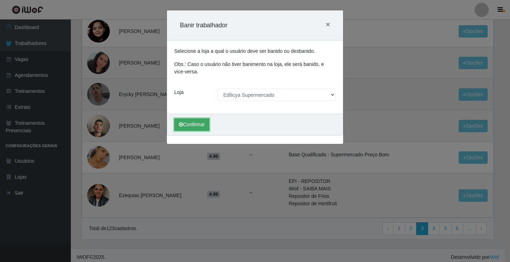
click at [199, 124] on button "Confirmar" at bounding box center [191, 124] width 35 height 12
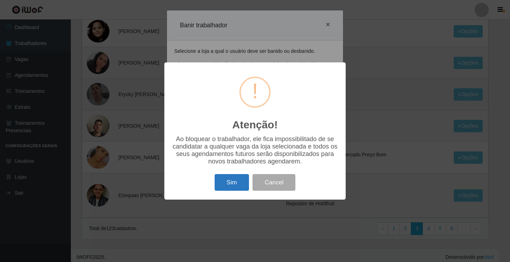
click at [224, 184] on button "Sim" at bounding box center [232, 182] width 34 height 17
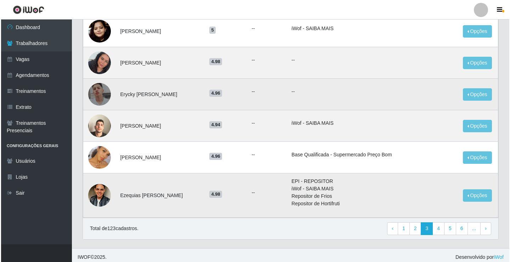
scroll to position [0, 0]
